Goal: Task Accomplishment & Management: Manage account settings

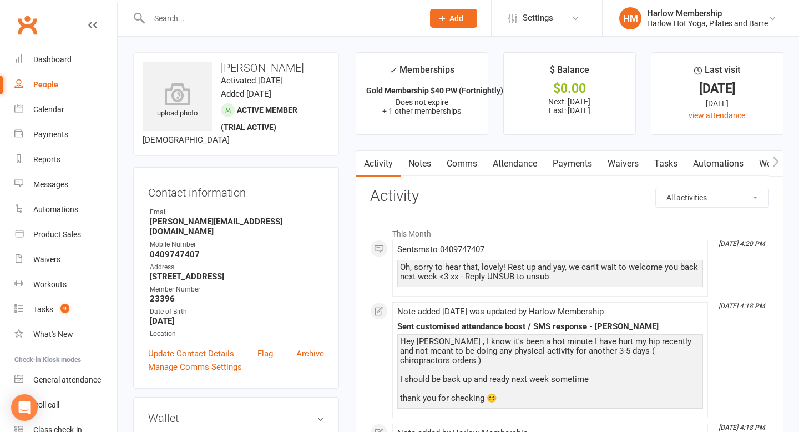
click at [217, 23] on input "text" at bounding box center [281, 19] width 270 height 16
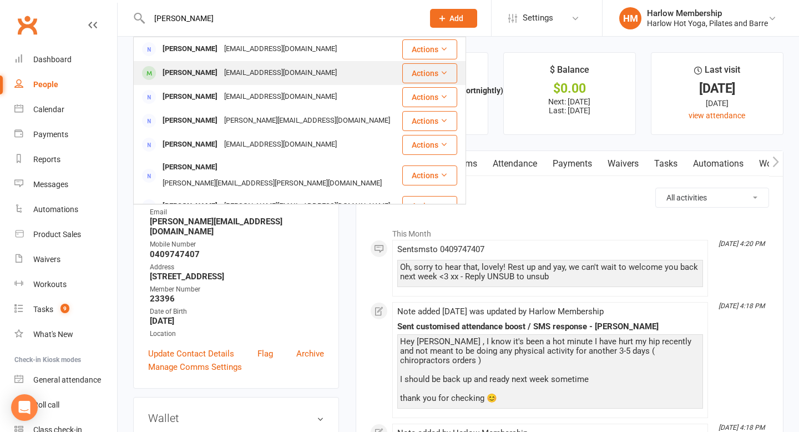
type input "annette gre"
click at [221, 74] on div "acgray@internode.on.net" at bounding box center [280, 73] width 119 height 16
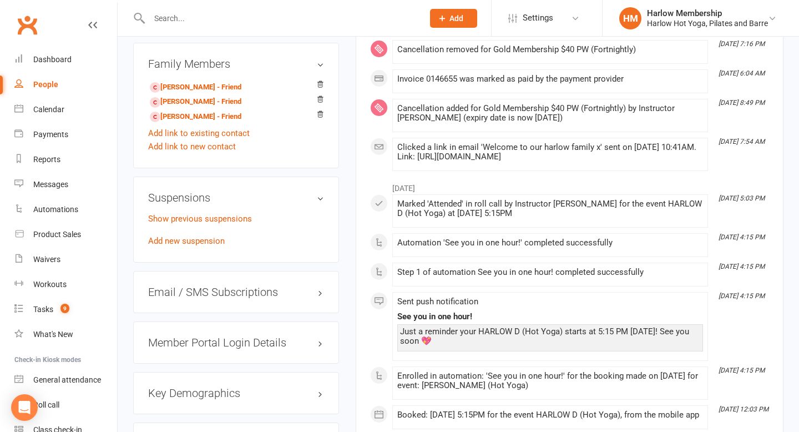
scroll to position [766, 0]
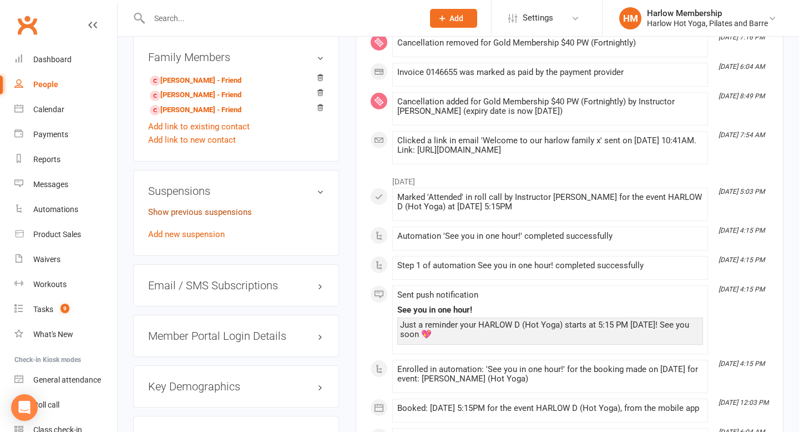
click at [236, 207] on link "Show previous suspensions" at bounding box center [200, 212] width 104 height 10
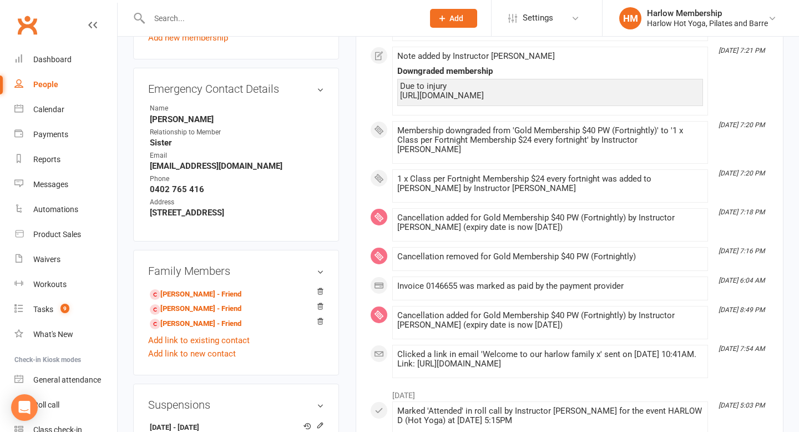
scroll to position [315, 0]
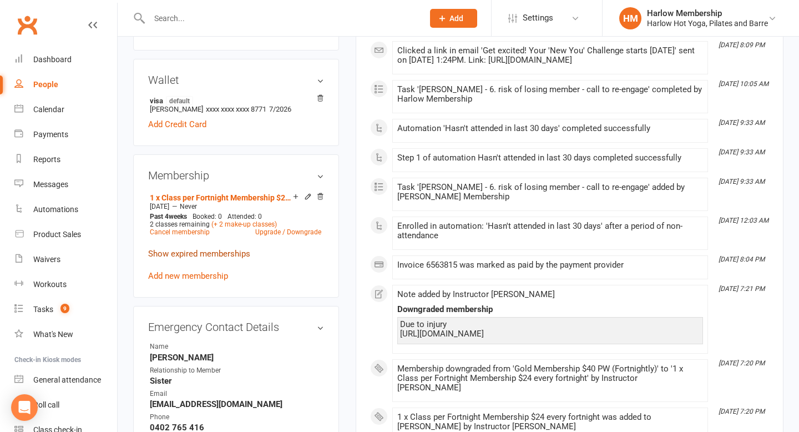
click at [229, 256] on link "Show expired memberships" at bounding box center [199, 254] width 102 height 10
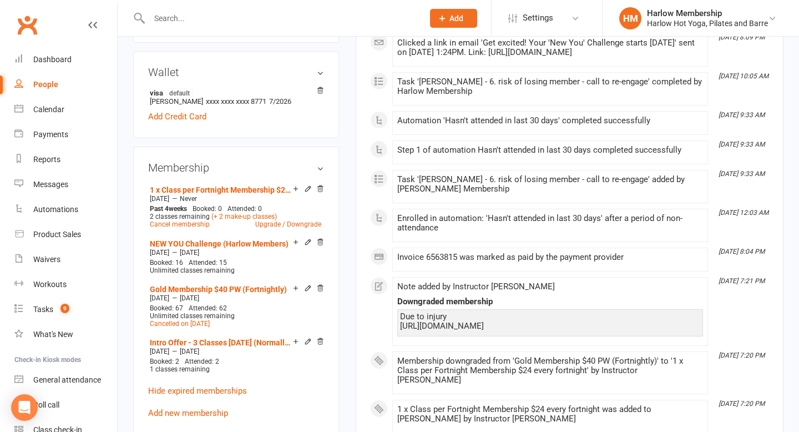
scroll to position [0, 0]
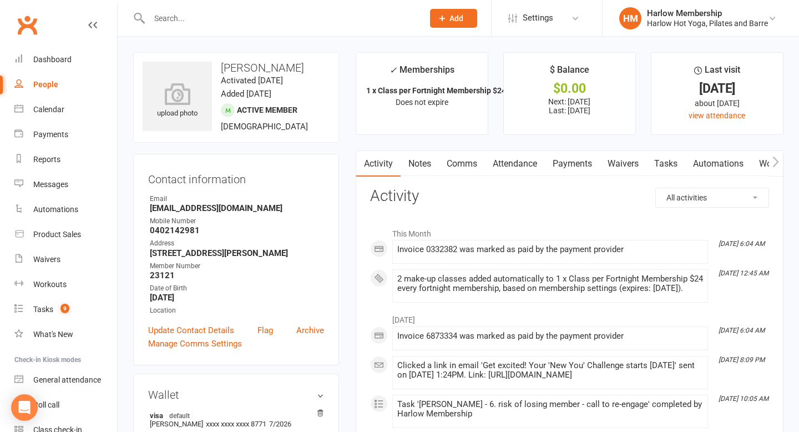
click at [423, 168] on link "Notes" at bounding box center [420, 164] width 38 height 26
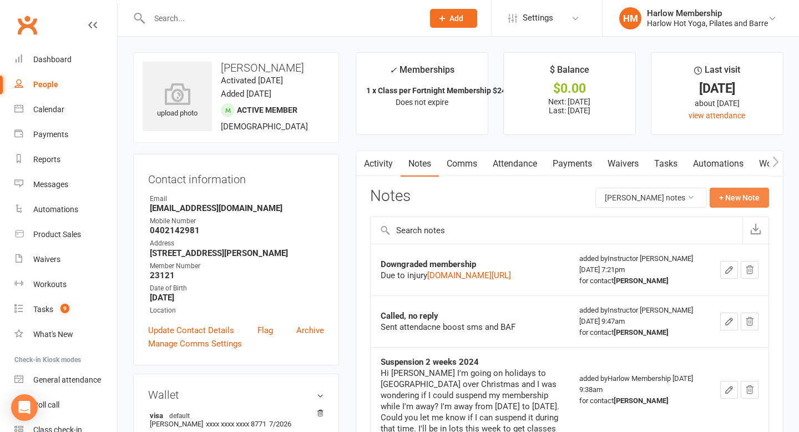
click at [468, 203] on button "+ New Note" at bounding box center [739, 198] width 59 height 20
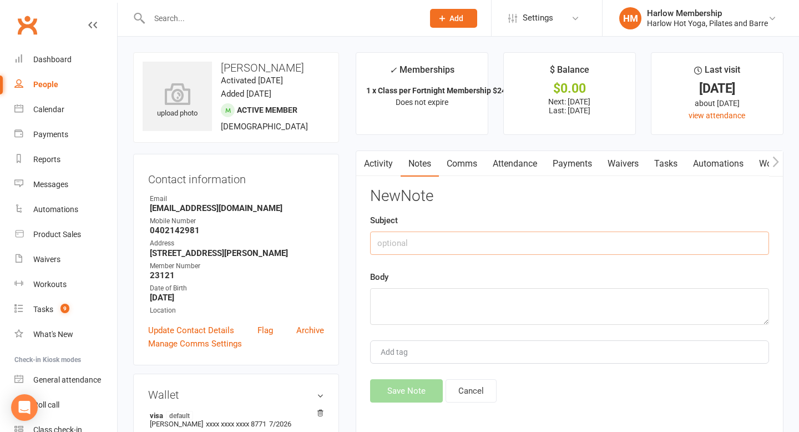
click at [468, 242] on input "text" at bounding box center [569, 242] width 399 height 23
type input "Possible Cancellation"
click at [468, 297] on textarea at bounding box center [569, 306] width 399 height 37
paste textarea "https://mail.google.com/mail/u/0/#inbox/FMfcgzQcpKhwqwrLZSNRcMbptjjzJvrT"
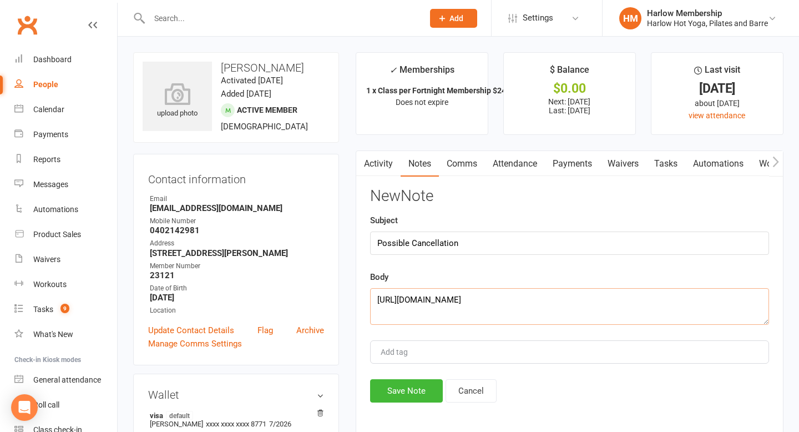
type textarea "https://mail.google.com/mail/u/0/#inbox/FMfcgzQcpKhwqwrLZSNRcMbptjjzJvrT"
click at [408, 364] on button "Save Note" at bounding box center [406, 390] width 73 height 23
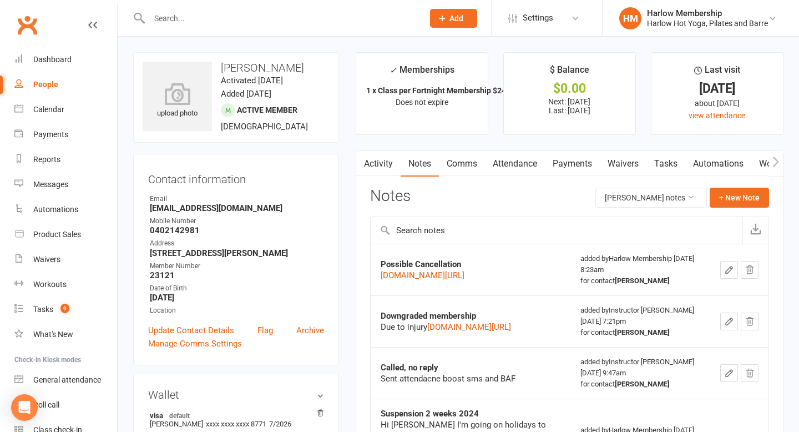
click at [221, 19] on input "text" at bounding box center [281, 19] width 270 height 16
paste input "Nicollah Watson"
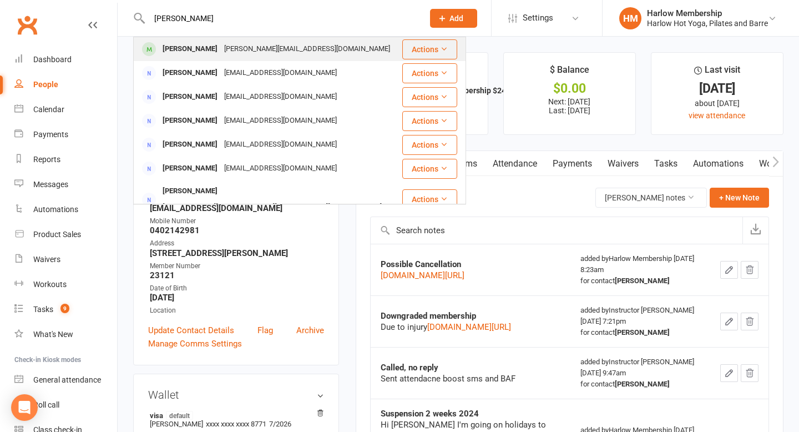
type input "Nicollah Watson"
click at [223, 54] on div "nicollahwatson@hotmail.com" at bounding box center [307, 49] width 173 height 16
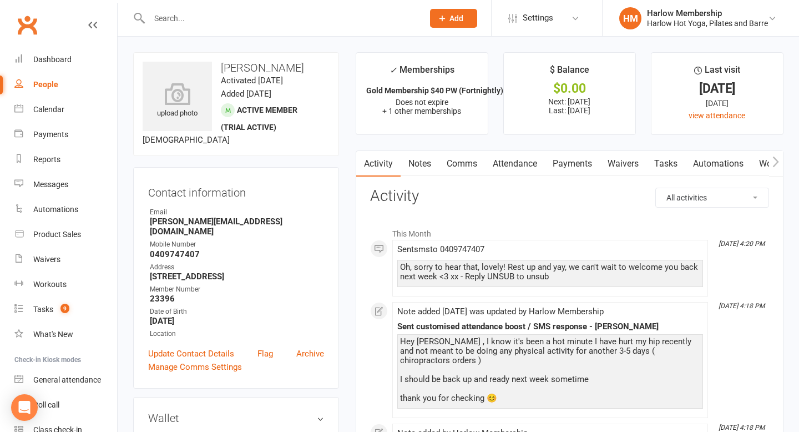
click at [468, 162] on link "Payments" at bounding box center [572, 164] width 55 height 26
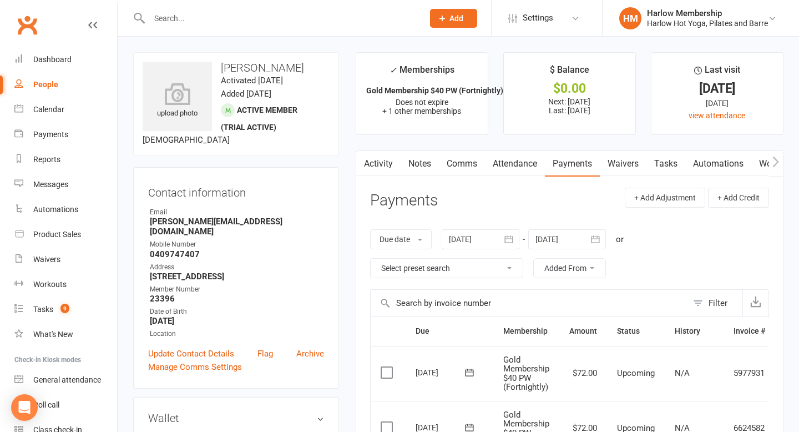
click at [413, 163] on link "Notes" at bounding box center [420, 164] width 38 height 26
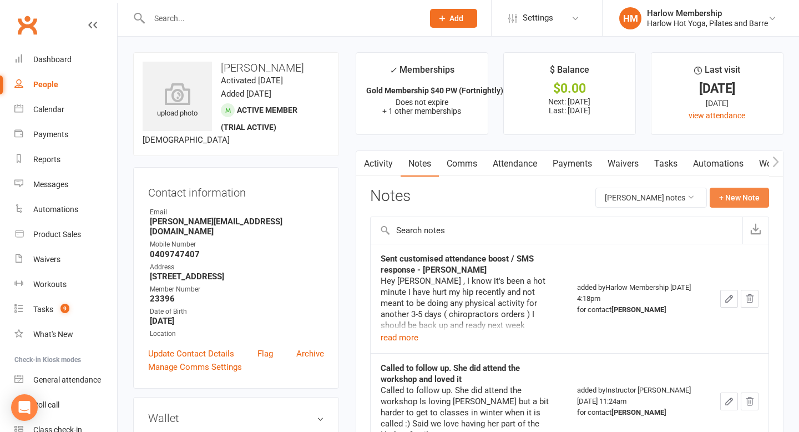
click at [468, 196] on button "+ New Note" at bounding box center [739, 198] width 59 height 20
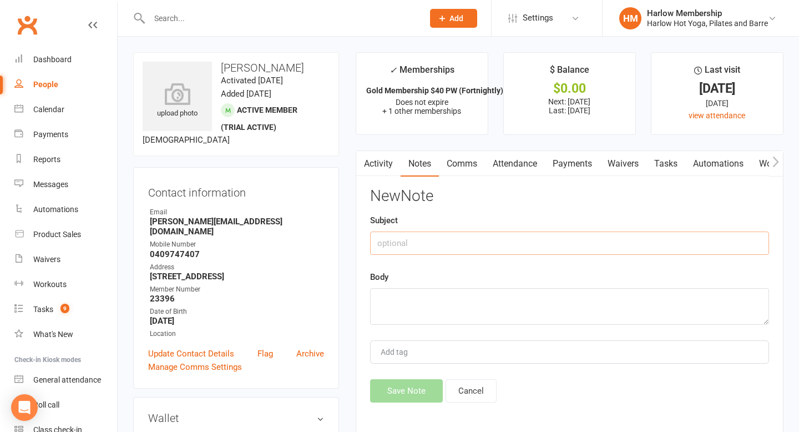
click at [468, 249] on input "text" at bounding box center [569, 242] width 399 height 23
type input "Cancellation"
click at [405, 296] on textarea at bounding box center [569, 306] width 399 height 37
paste textarea "https://mail.google.com/mail/u/0/#inbox/FMfcgzQcpKhwrBHWrQckRBKtrlqtDDPC"
type textarea "https://mail.google.com/mail/u/0/#inbox/FMfcgzQcpKhwrBHWrQckRBKtrlqtDDPC"
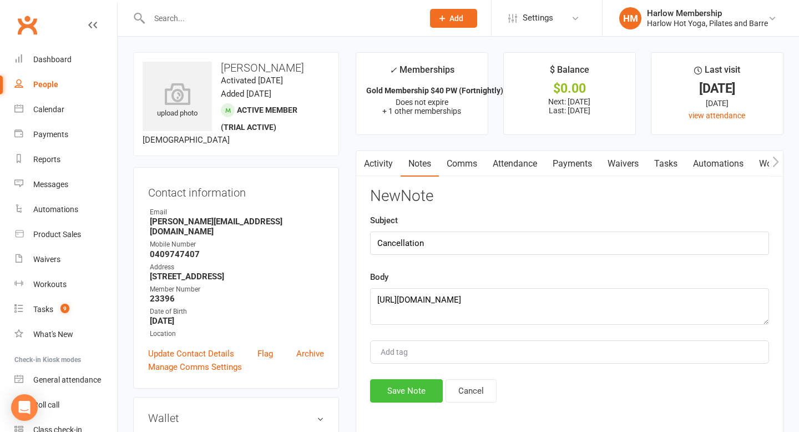
click at [400, 364] on button "Save Note" at bounding box center [406, 390] width 73 height 23
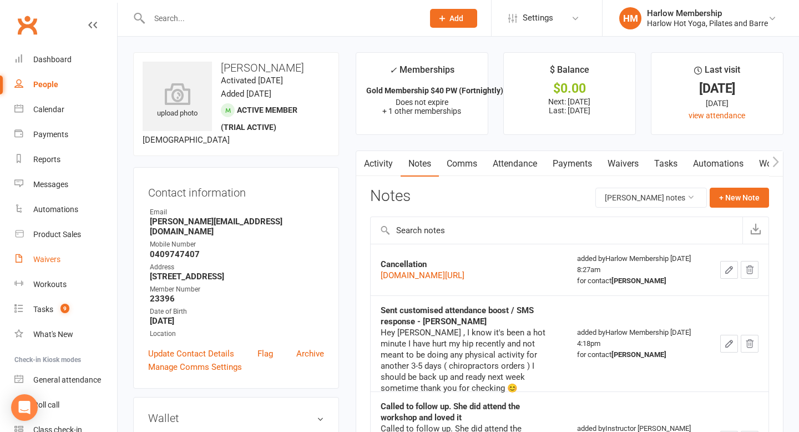
click at [52, 262] on div "Waivers" at bounding box center [46, 259] width 27 height 9
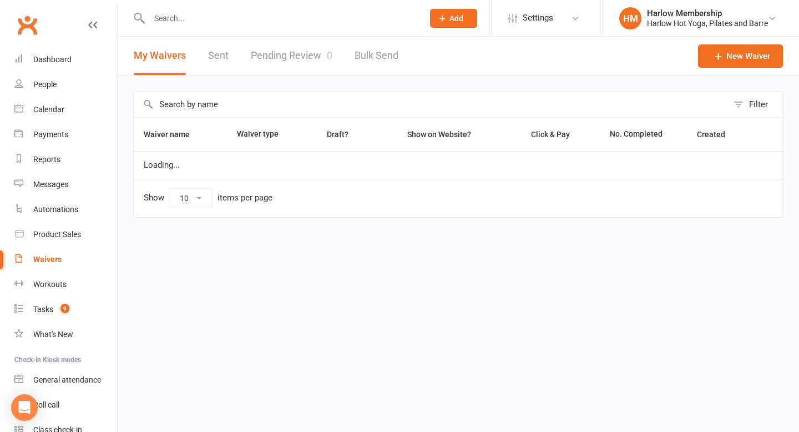
select select "100"
click at [223, 62] on link "Sent" at bounding box center [218, 56] width 21 height 38
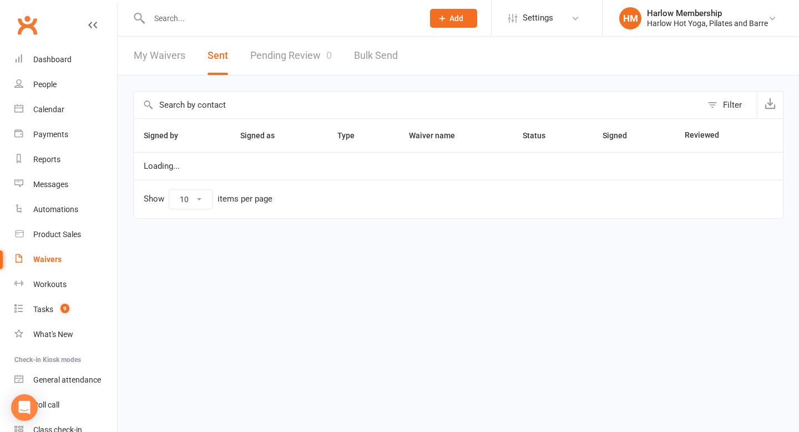
select select "100"
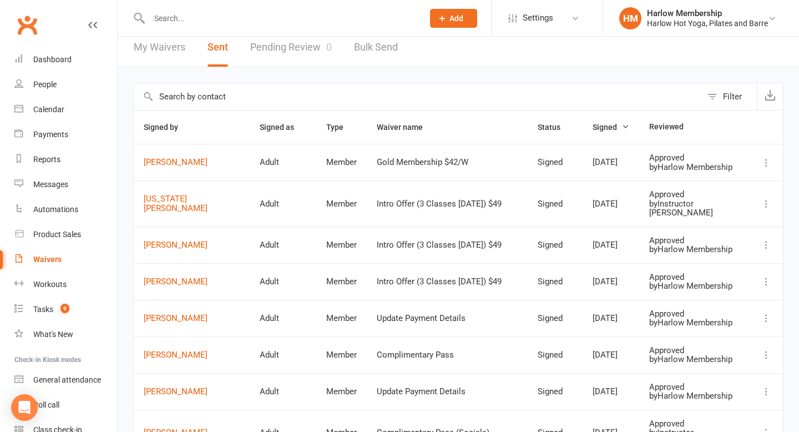
scroll to position [25, 0]
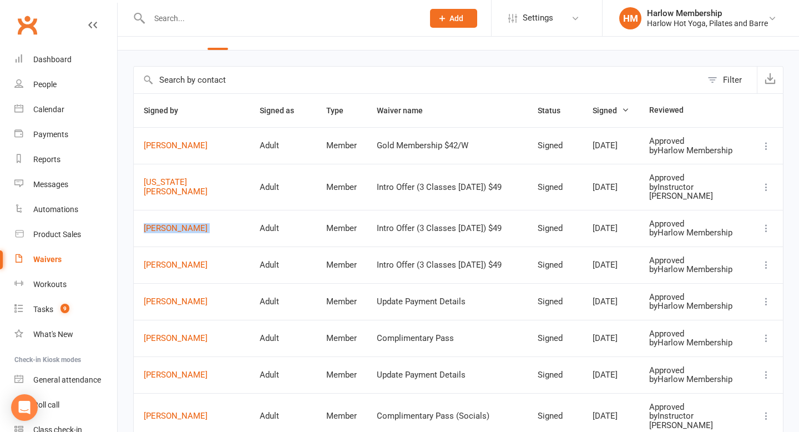
drag, startPoint x: 141, startPoint y: 241, endPoint x: 231, endPoint y: 241, distance: 90.5
click at [231, 241] on tr "Natalie Dicintio Adult Member Intro Offer (3 Classes in 7 Days) $49 Signed Aug …" at bounding box center [458, 228] width 649 height 37
copy link "[PERSON_NAME]"
click at [196, 17] on input "text" at bounding box center [281, 19] width 270 height 16
paste input "elizathorpe101@gmail.com"
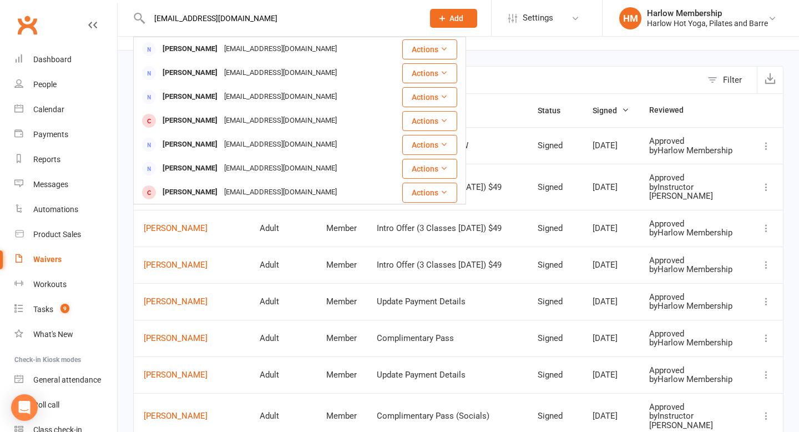
drag, startPoint x: 259, startPoint y: 17, endPoint x: 148, endPoint y: 18, distance: 111.6
click at [148, 18] on input "elizathorpe101@gmail.com" at bounding box center [281, 19] width 270 height 16
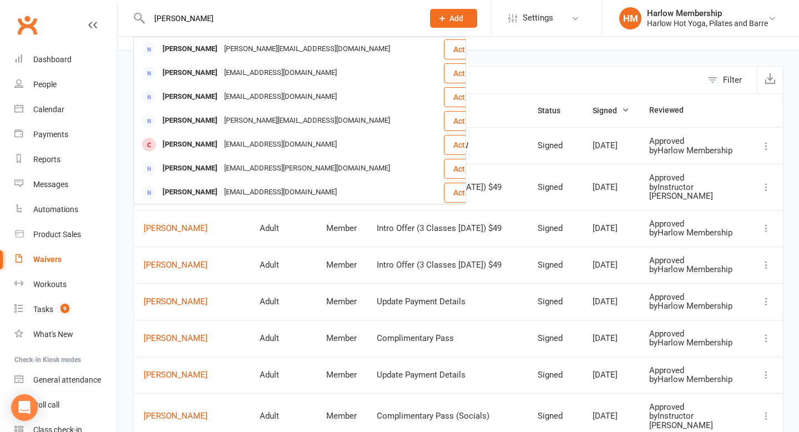
type input "eliza thor"
click at [467, 26] on button "Add" at bounding box center [453, 18] width 47 height 19
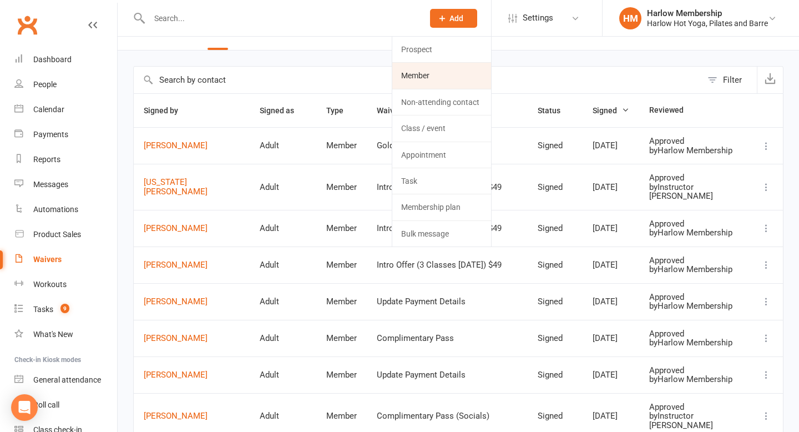
click at [427, 80] on link "Member" at bounding box center [441, 76] width 99 height 26
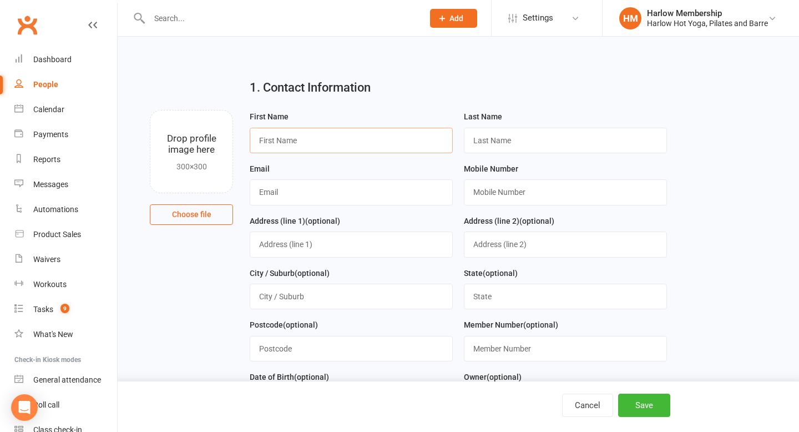
click at [275, 136] on input "text" at bounding box center [351, 141] width 203 height 26
paste input "Eliza"
type input "Eliza"
click at [468, 136] on input "text" at bounding box center [565, 141] width 203 height 26
paste input "Thorpe"
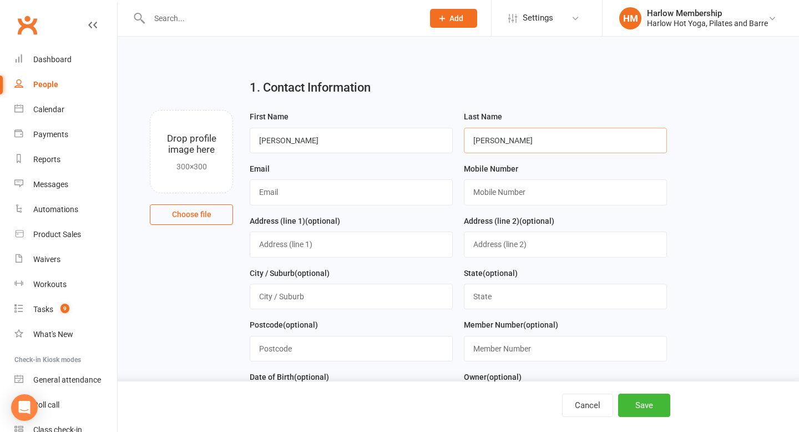
type input "Thorpe"
click at [303, 194] on input "text" at bounding box center [351, 192] width 203 height 26
paste input "elizathorpe101@gmail.com"
click at [261, 195] on input "elizathorpe101@gmail.com" at bounding box center [351, 192] width 203 height 26
type input "elizathorpe101@gmail.com"
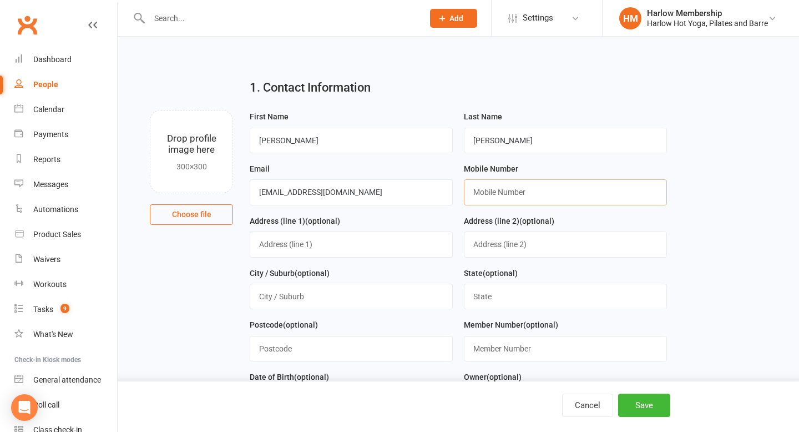
click at [468, 183] on input "text" at bounding box center [565, 192] width 203 height 26
paste input "0434340093"
type input "0434340093"
click at [468, 364] on button "Save" at bounding box center [644, 404] width 52 height 23
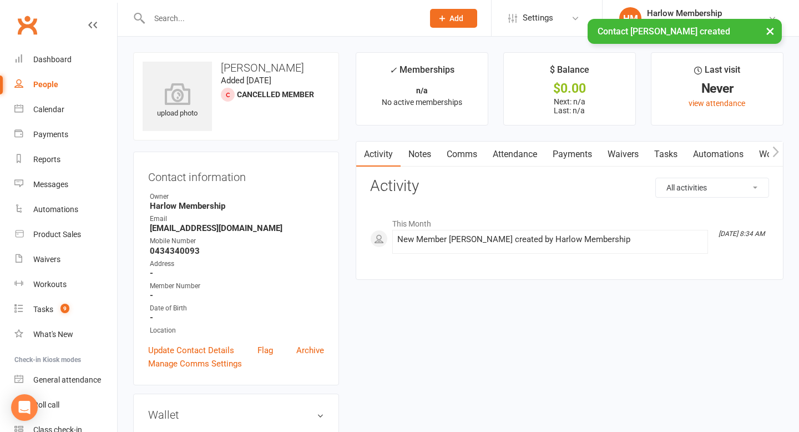
click at [418, 154] on link "Notes" at bounding box center [420, 155] width 38 height 26
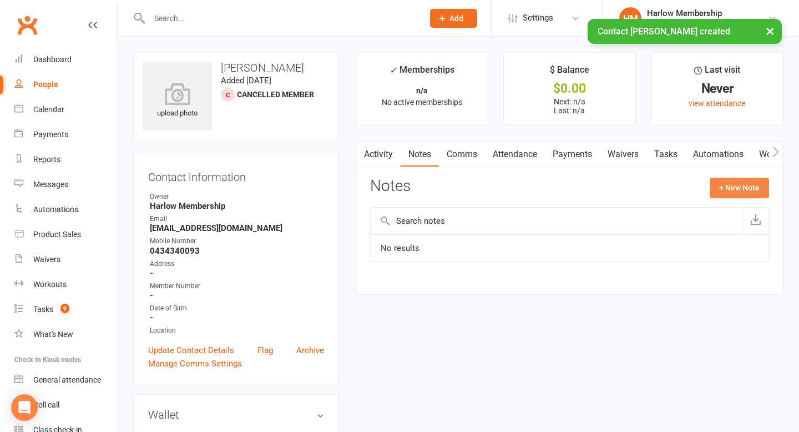
click at [468, 184] on button "+ New Note" at bounding box center [739, 188] width 59 height 20
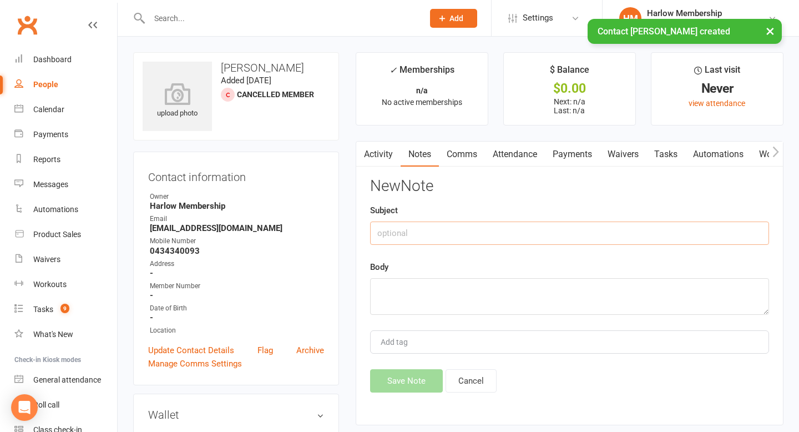
click at [468, 237] on input "text" at bounding box center [569, 232] width 399 height 23
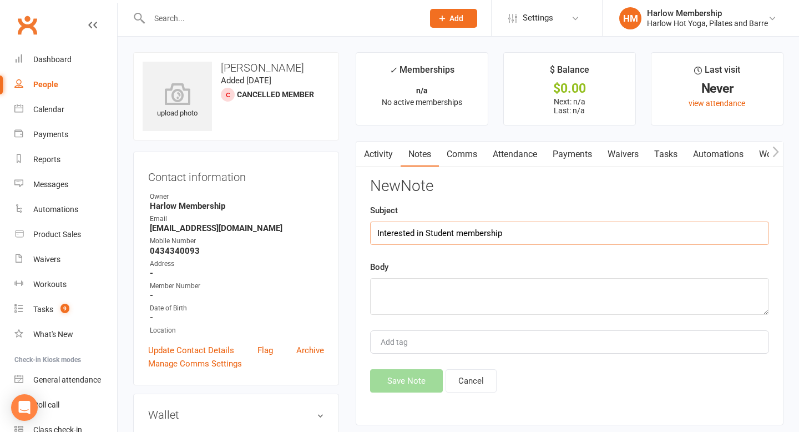
type input "Interested in Student membership"
click at [463, 291] on textarea at bounding box center [569, 296] width 399 height 37
paste textarea "[URL][DOMAIN_NAME]"
type textarea "[URL][DOMAIN_NAME]"
click at [398, 364] on button "Save Note" at bounding box center [406, 380] width 73 height 23
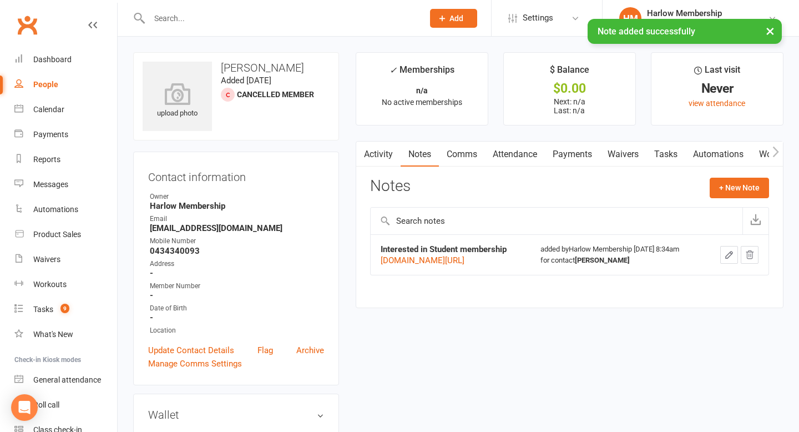
click at [468, 155] on link "Tasks" at bounding box center [665, 155] width 39 height 26
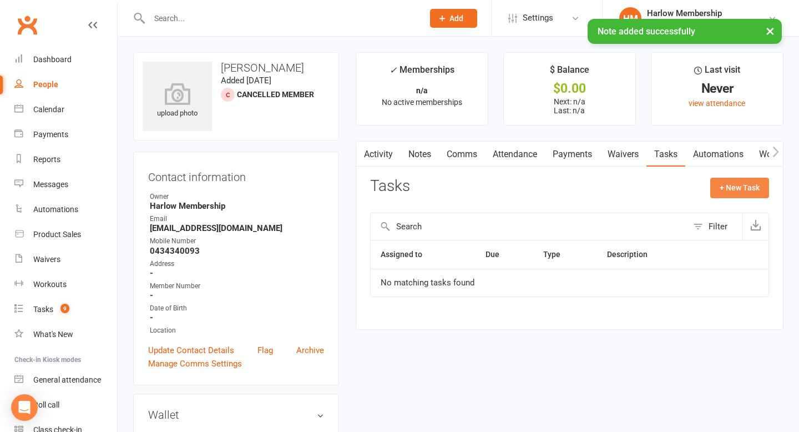
click at [468, 187] on button "+ New Task" at bounding box center [739, 188] width 59 height 20
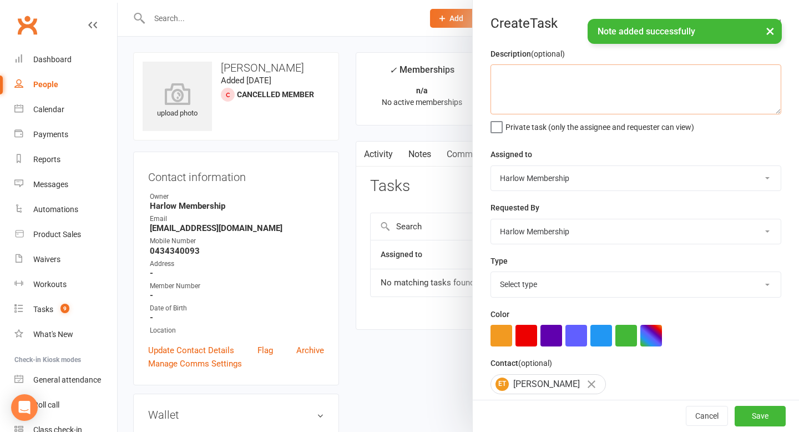
click at [468, 83] on textarea at bounding box center [636, 89] width 291 height 50
type textarea "G"
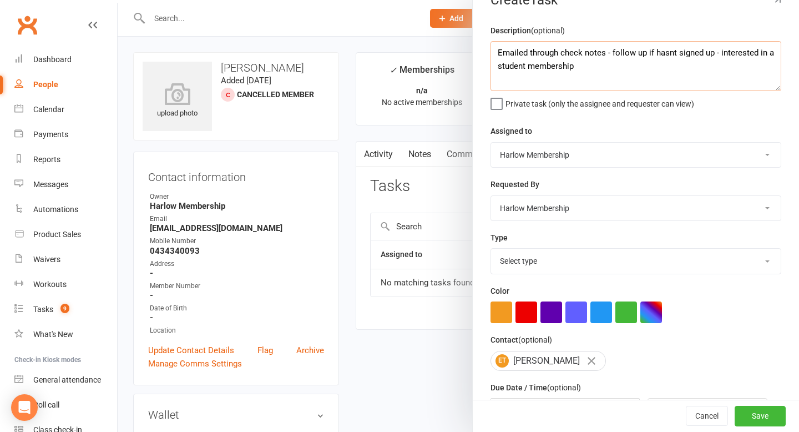
scroll to position [74, 0]
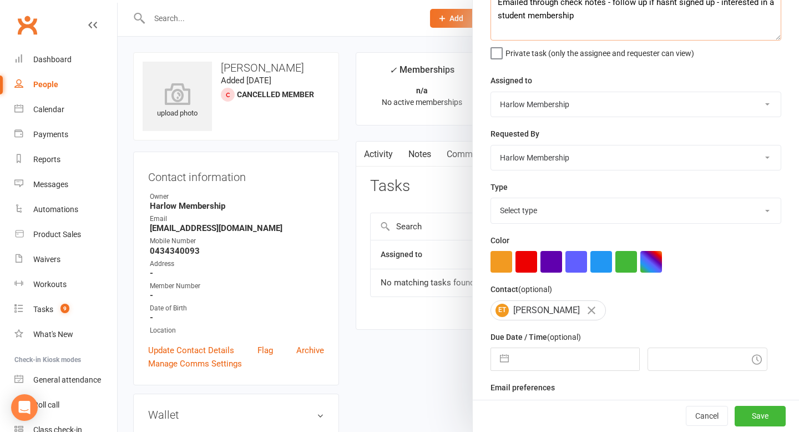
type textarea "Emailed through check notes - follow up if hasnt signed up - interested in a st…"
click at [468, 210] on select "Select type 1.new lead - induction 1. won membership 2. hot lead - attended 3. …" at bounding box center [636, 210] width 290 height 24
select select "28230"
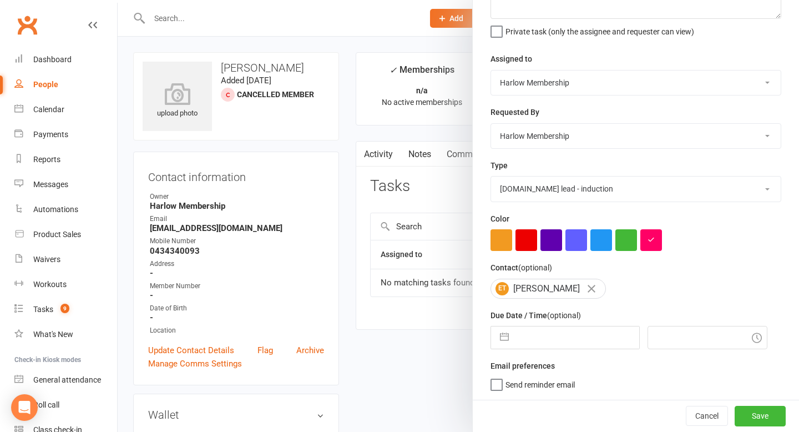
click at [468, 345] on input "text" at bounding box center [576, 337] width 125 height 22
select select "6"
select select "2025"
select select "7"
select select "2025"
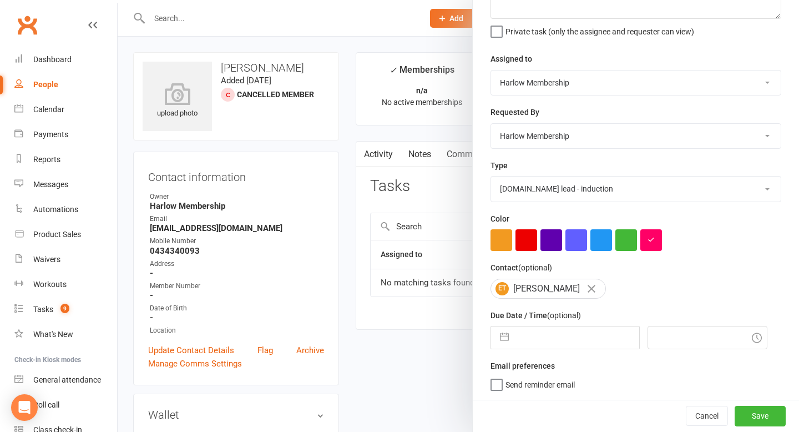
select select "8"
select select "2025"
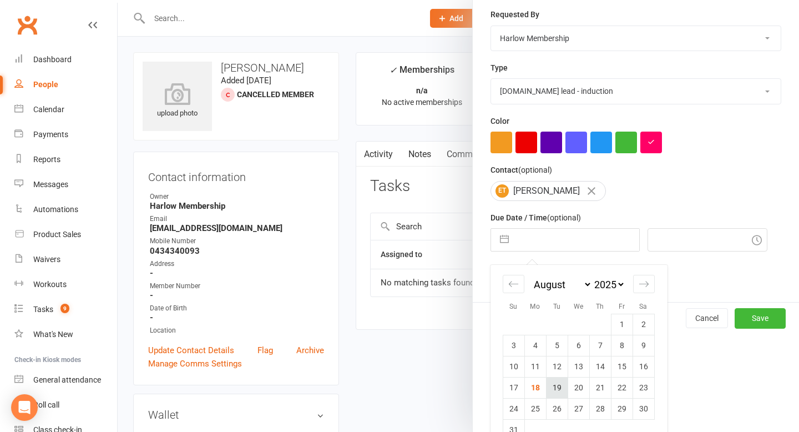
click at [468, 364] on td "19" at bounding box center [557, 387] width 22 height 21
type input "19 Aug 2025"
type input "8:45am"
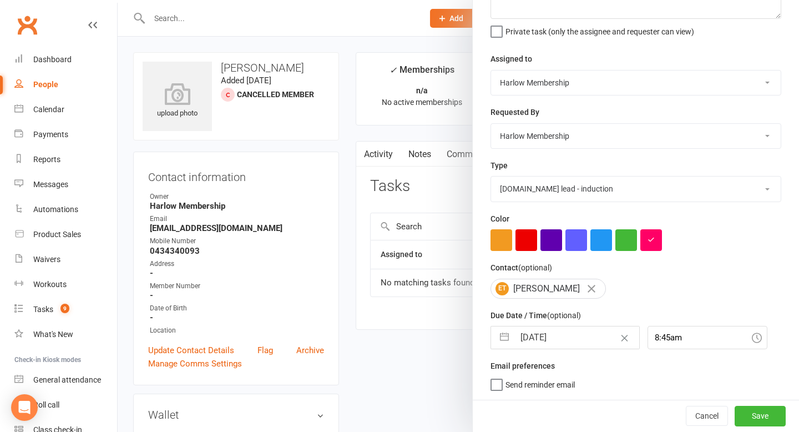
scroll to position [37, 0]
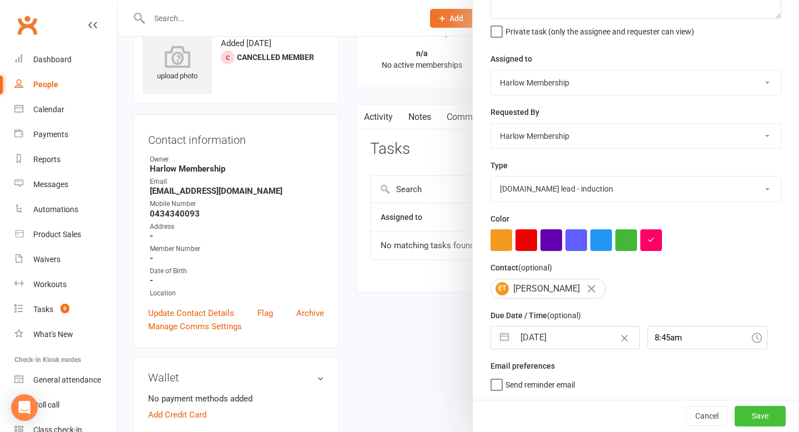
click at [468, 364] on button "Save" at bounding box center [760, 416] width 51 height 20
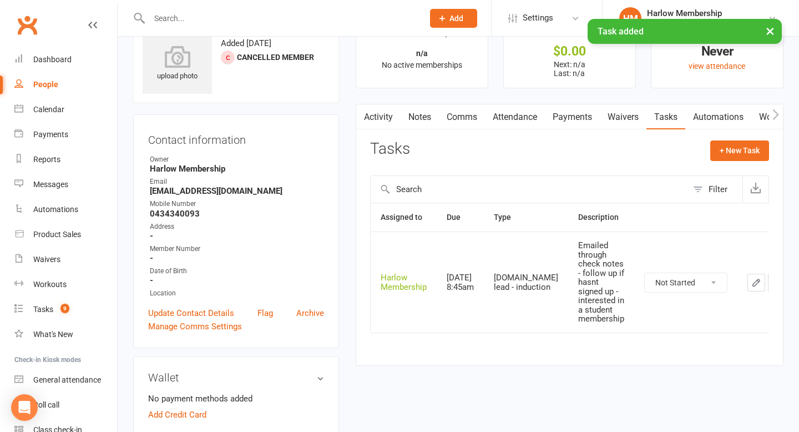
click at [377, 127] on link "Activity" at bounding box center [378, 117] width 44 height 26
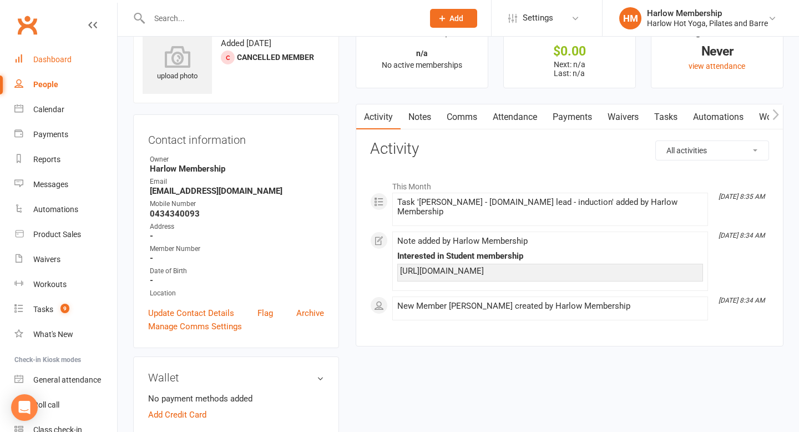
click at [49, 62] on div "Dashboard" at bounding box center [52, 59] width 38 height 9
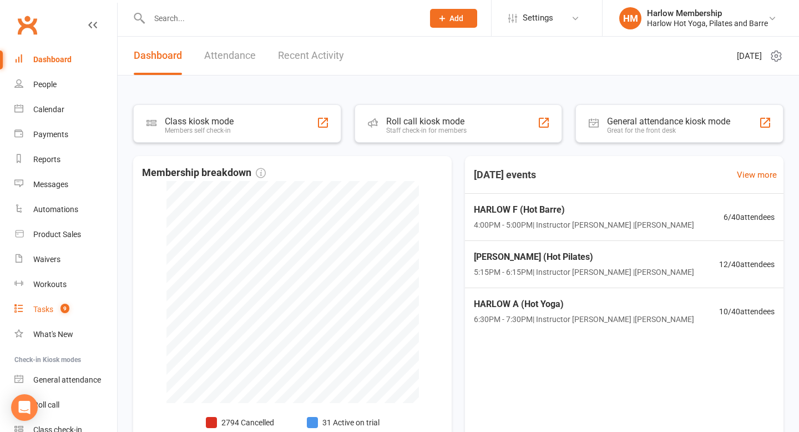
click at [52, 311] on div "Tasks" at bounding box center [43, 309] width 20 height 9
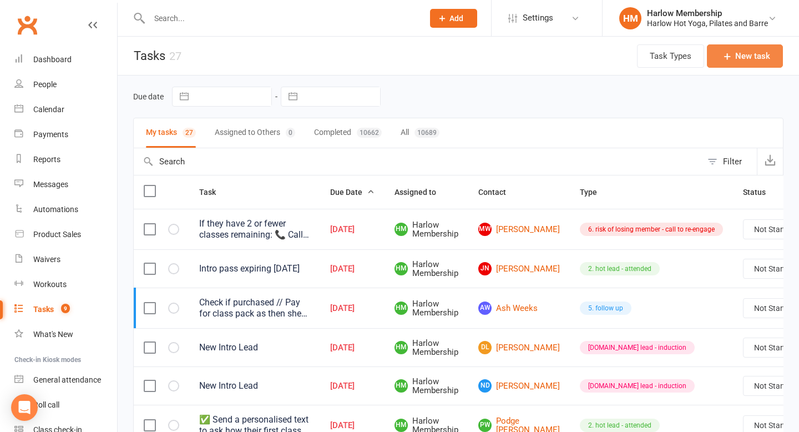
click at [719, 53] on button "New task" at bounding box center [745, 55] width 76 height 23
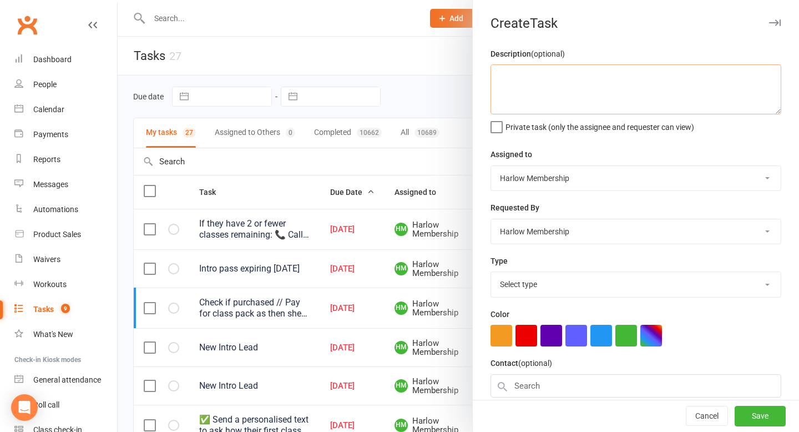
click at [622, 100] on textarea at bounding box center [636, 89] width 291 height 50
click at [558, 93] on textarea at bounding box center [636, 89] width 291 height 50
click at [706, 95] on textarea at bounding box center [636, 89] width 291 height 50
click at [236, 17] on div at bounding box center [458, 216] width 681 height 432
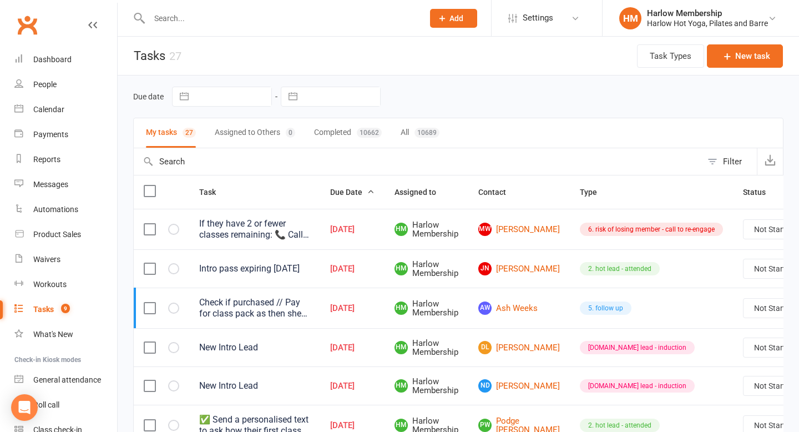
click at [192, 18] on input "text" at bounding box center [281, 19] width 270 height 16
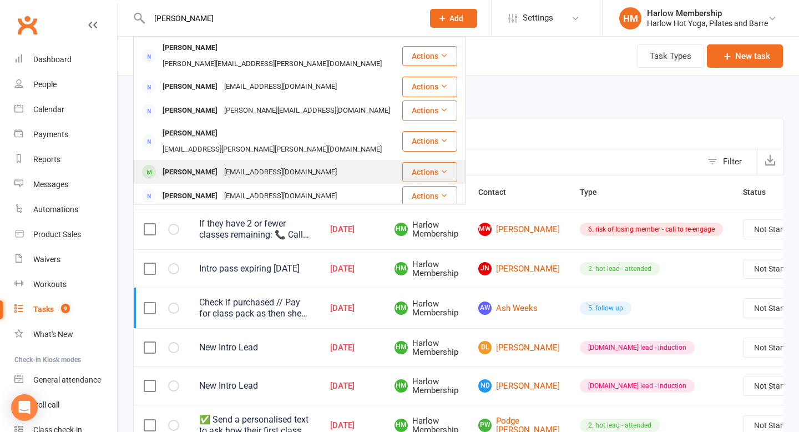
type input "[PERSON_NAME]"
click at [254, 164] on div "[EMAIL_ADDRESS][DOMAIN_NAME]" at bounding box center [280, 172] width 119 height 16
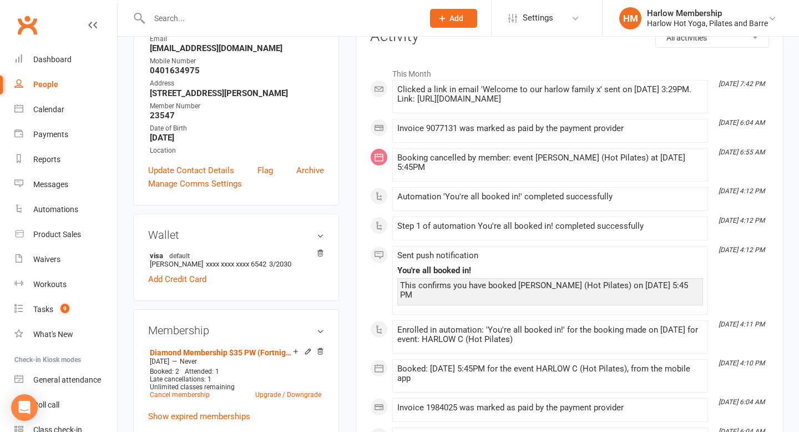
scroll to position [161, 0]
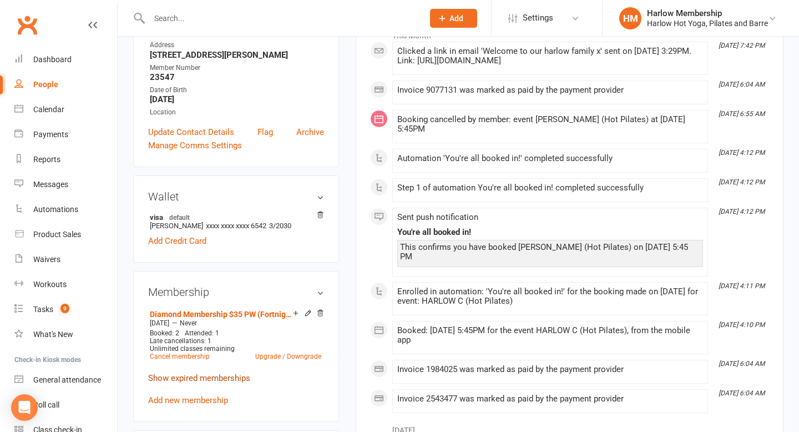
click at [218, 377] on link "Show expired memberships" at bounding box center [199, 378] width 102 height 10
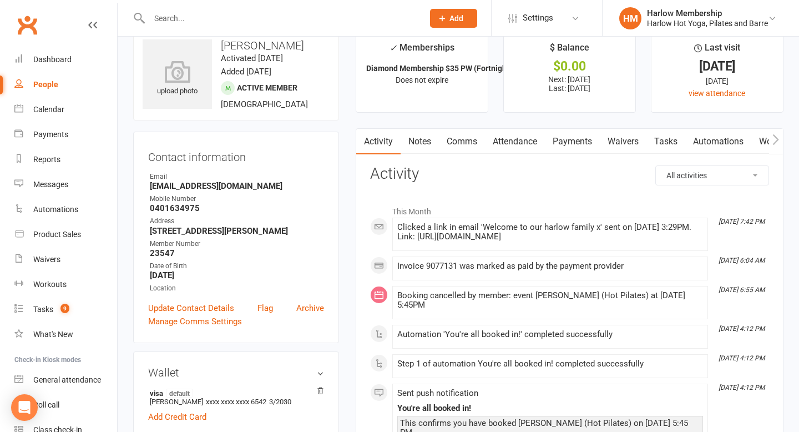
scroll to position [0, 0]
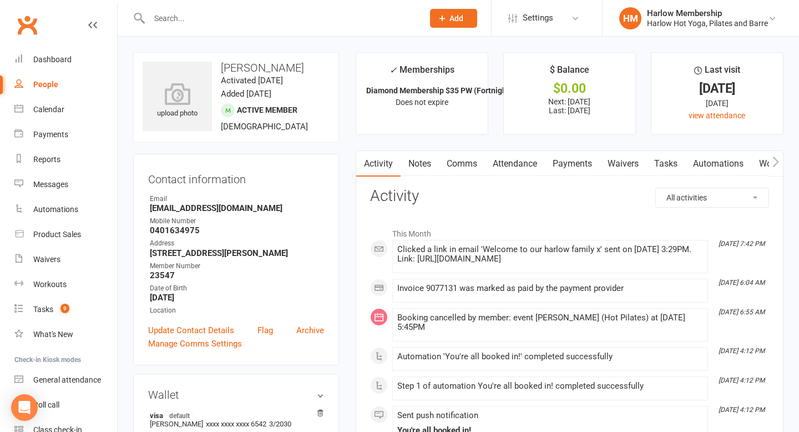
click at [420, 169] on link "Notes" at bounding box center [420, 164] width 38 height 26
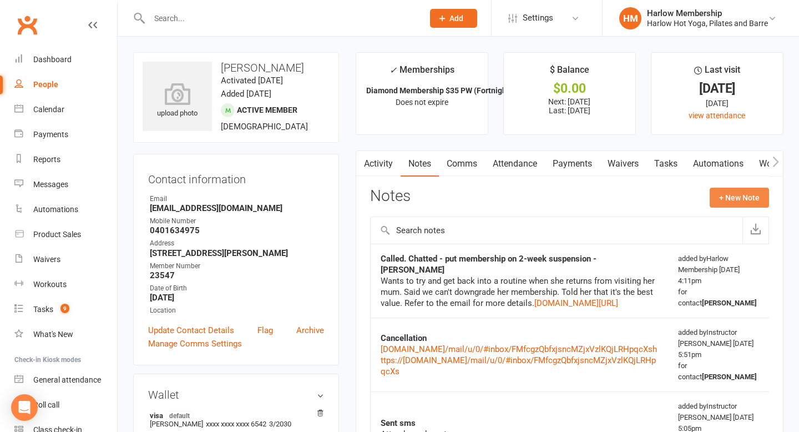
click at [722, 192] on button "+ New Note" at bounding box center [739, 198] width 59 height 20
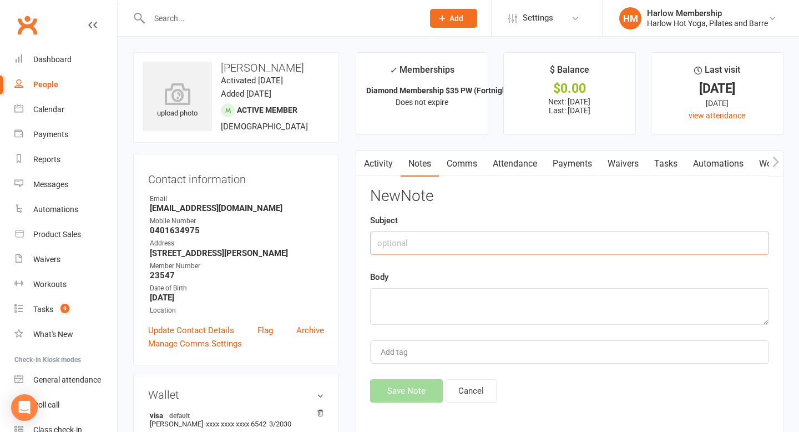
click at [521, 237] on input "text" at bounding box center [569, 242] width 399 height 23
type input "Cancellation"
click at [391, 304] on textarea at bounding box center [569, 306] width 399 height 37
paste textarea "[URL][DOMAIN_NAME]"
type textarea "[URL][DOMAIN_NAME]"
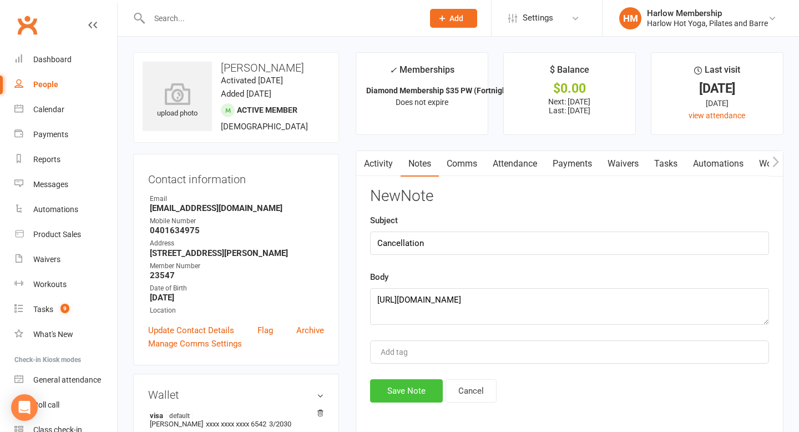
click at [396, 388] on button "Save Note" at bounding box center [406, 390] width 73 height 23
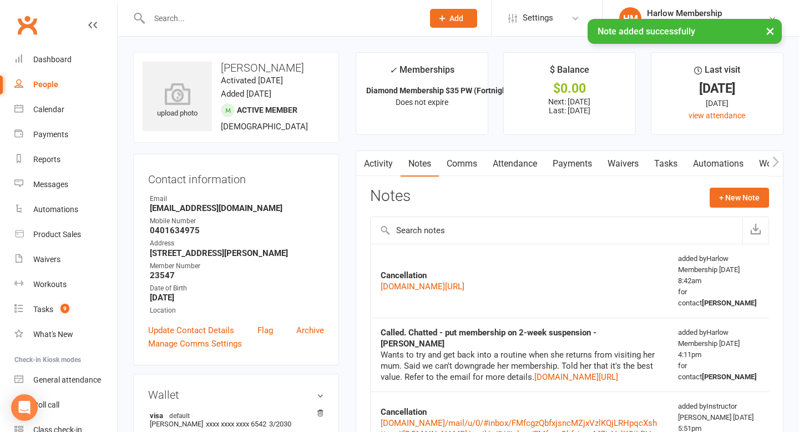
click at [49, 19] on div "× Note added successfully" at bounding box center [392, 19] width 785 height 0
click at [53, 57] on div "Dashboard" at bounding box center [52, 59] width 38 height 9
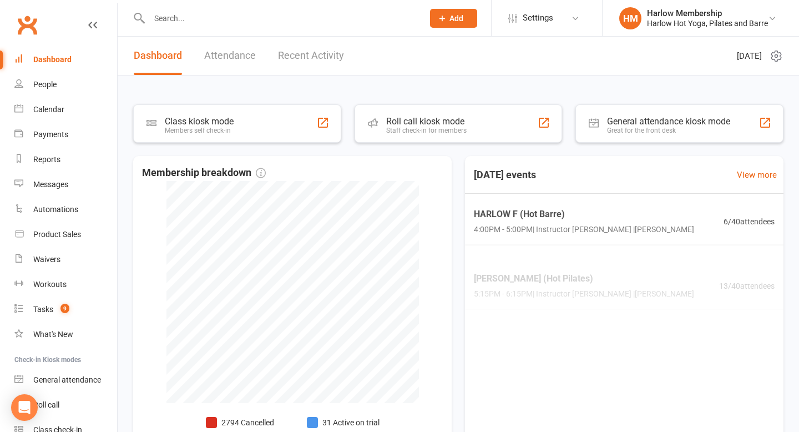
click at [316, 57] on link "Recent Activity" at bounding box center [311, 56] width 66 height 38
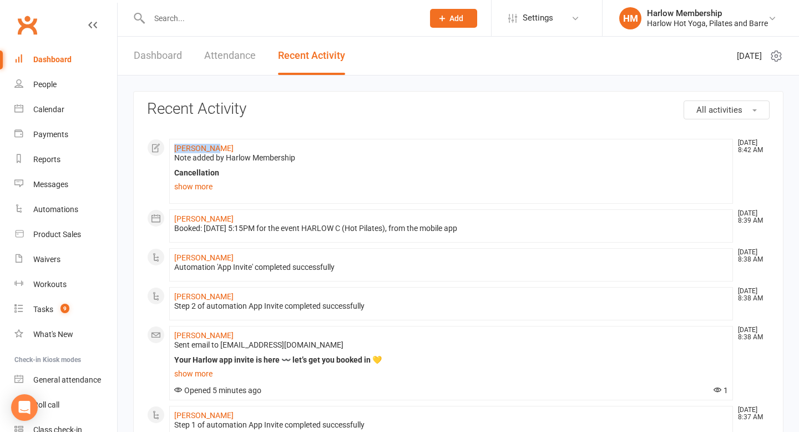
drag, startPoint x: 171, startPoint y: 146, endPoint x: 211, endPoint y: 146, distance: 39.4
click at [211, 146] on li "[PERSON_NAME] [DATE] 8:42 AM Note added by Harlow Membership Cancellation [URL]…" at bounding box center [451, 171] width 564 height 65
copy link "[PERSON_NAME]"
